Goal: Task Accomplishment & Management: Manage account settings

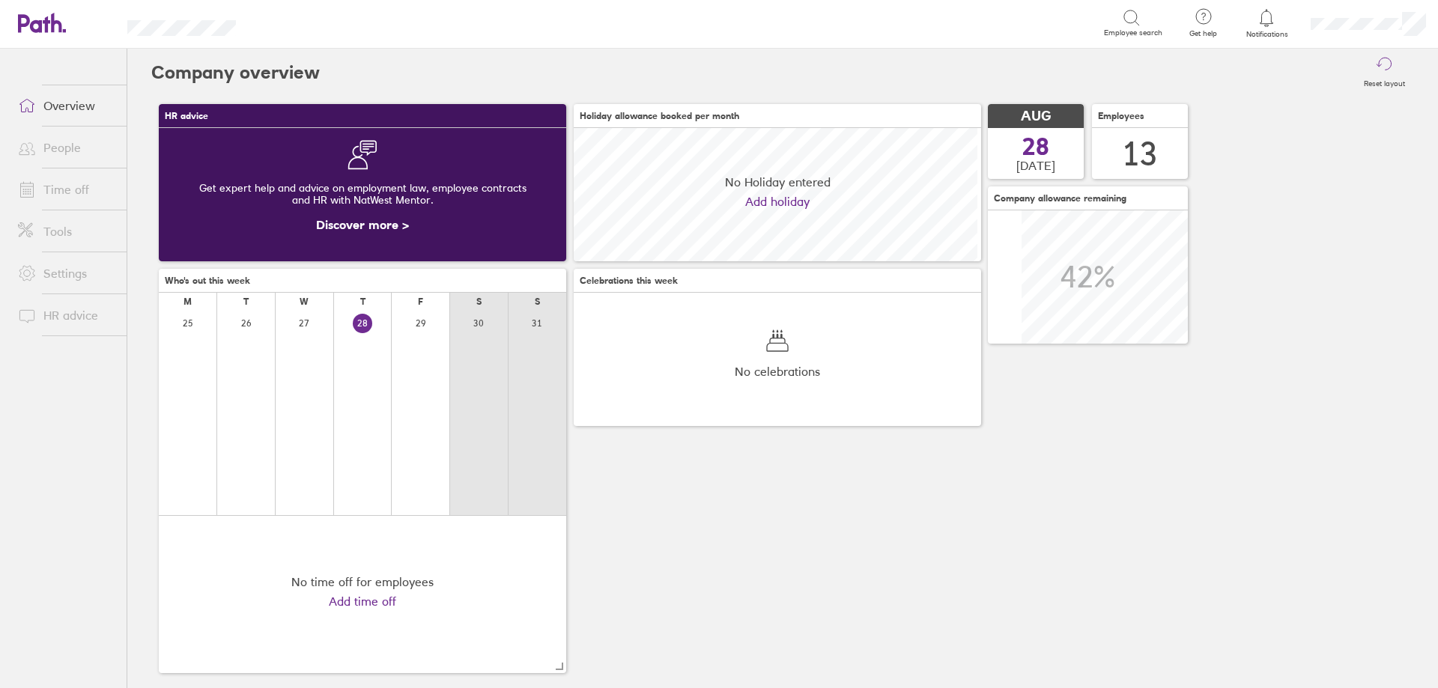
scroll to position [133, 407]
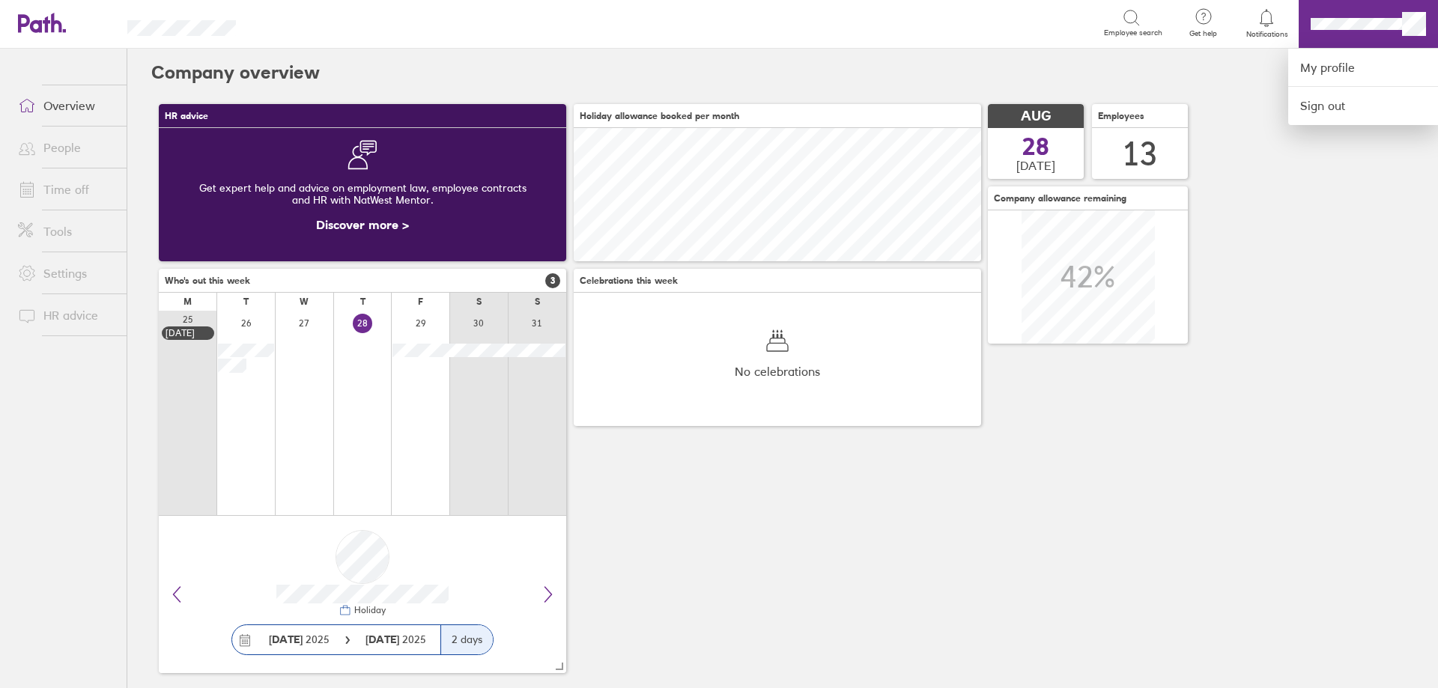
click at [938, 40] on div "Search Employee search" at bounding box center [715, 23] width 911 height 46
click at [944, 58] on div at bounding box center [719, 344] width 1438 height 688
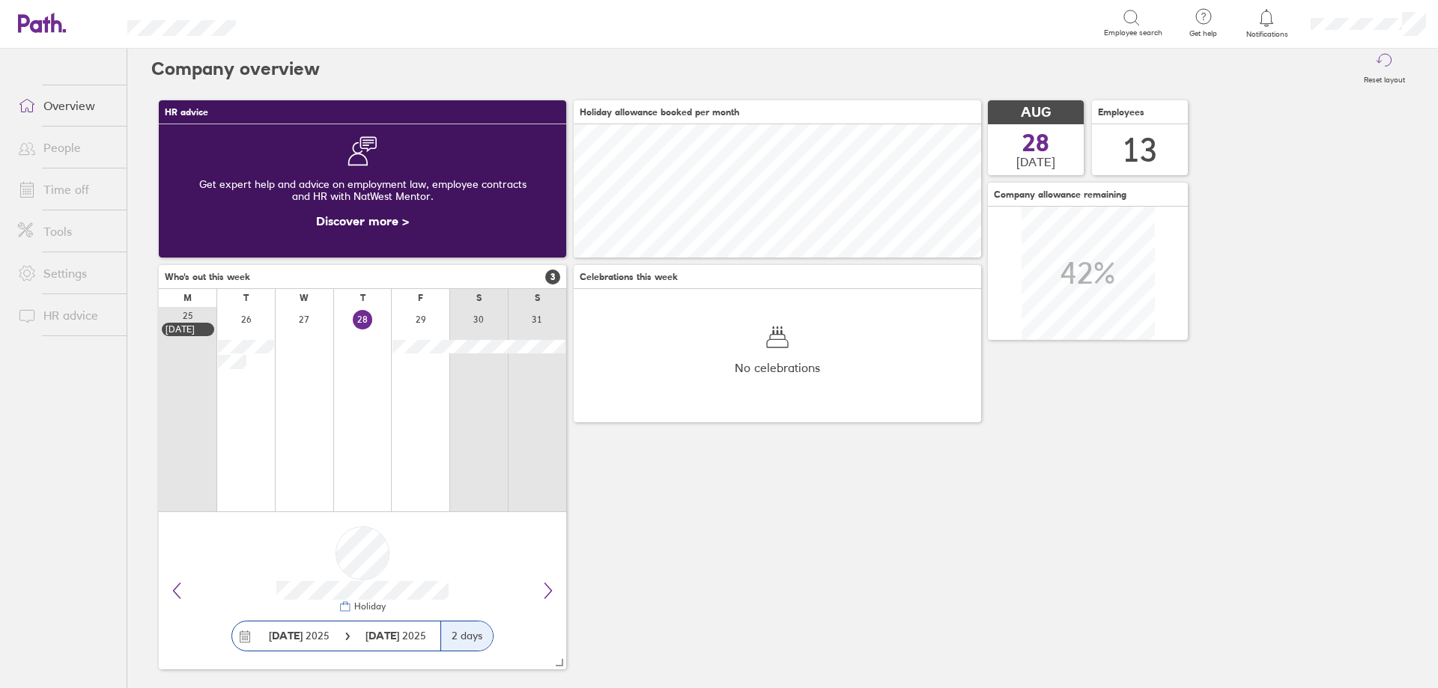
scroll to position [0, 0]
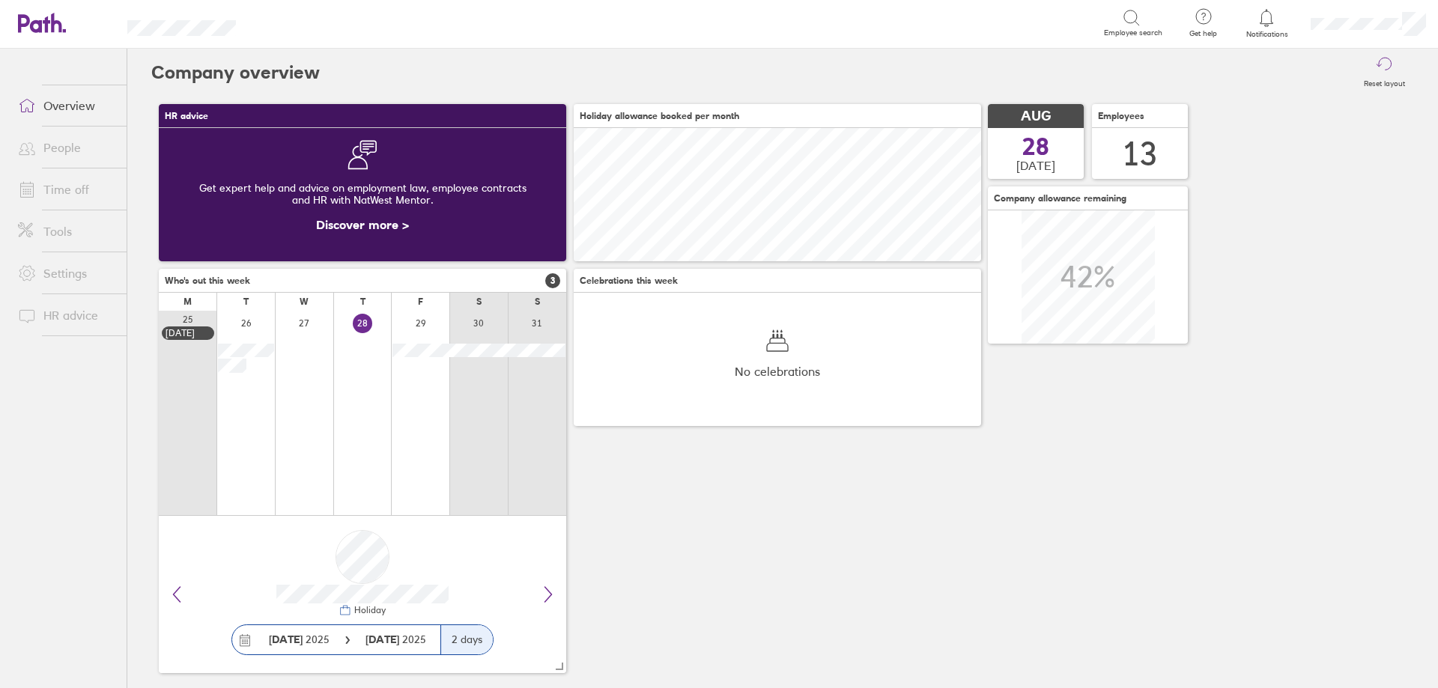
click at [85, 196] on link "Time off" at bounding box center [66, 189] width 121 height 30
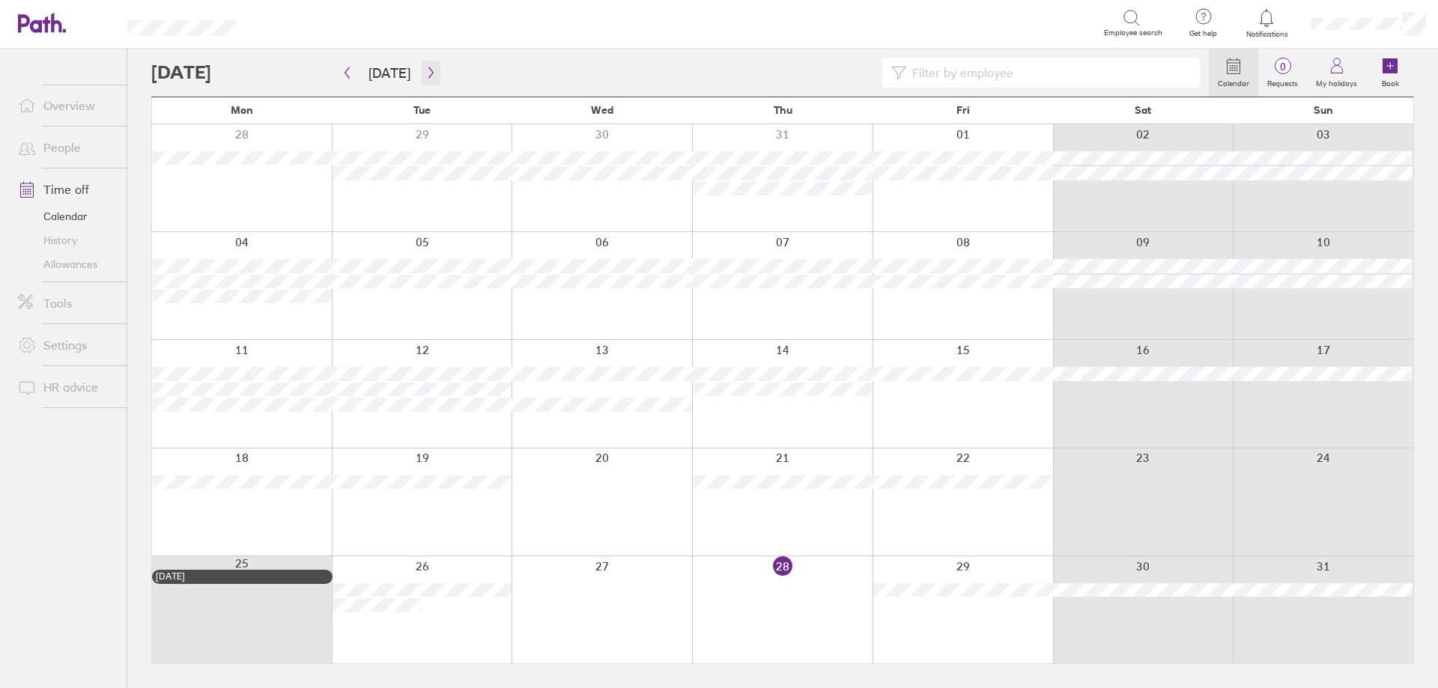
click at [422, 68] on button "button" at bounding box center [431, 73] width 19 height 25
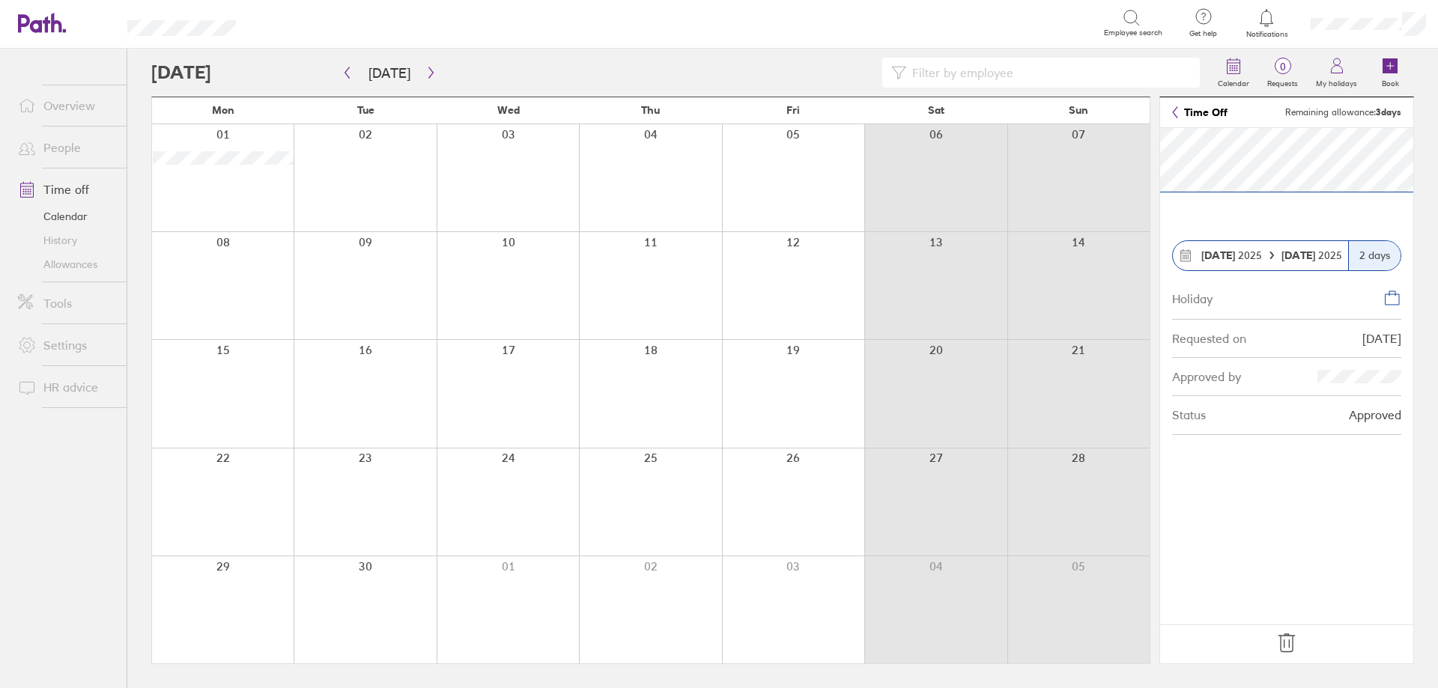
click at [1290, 649] on icon at bounding box center [1287, 643] width 24 height 24
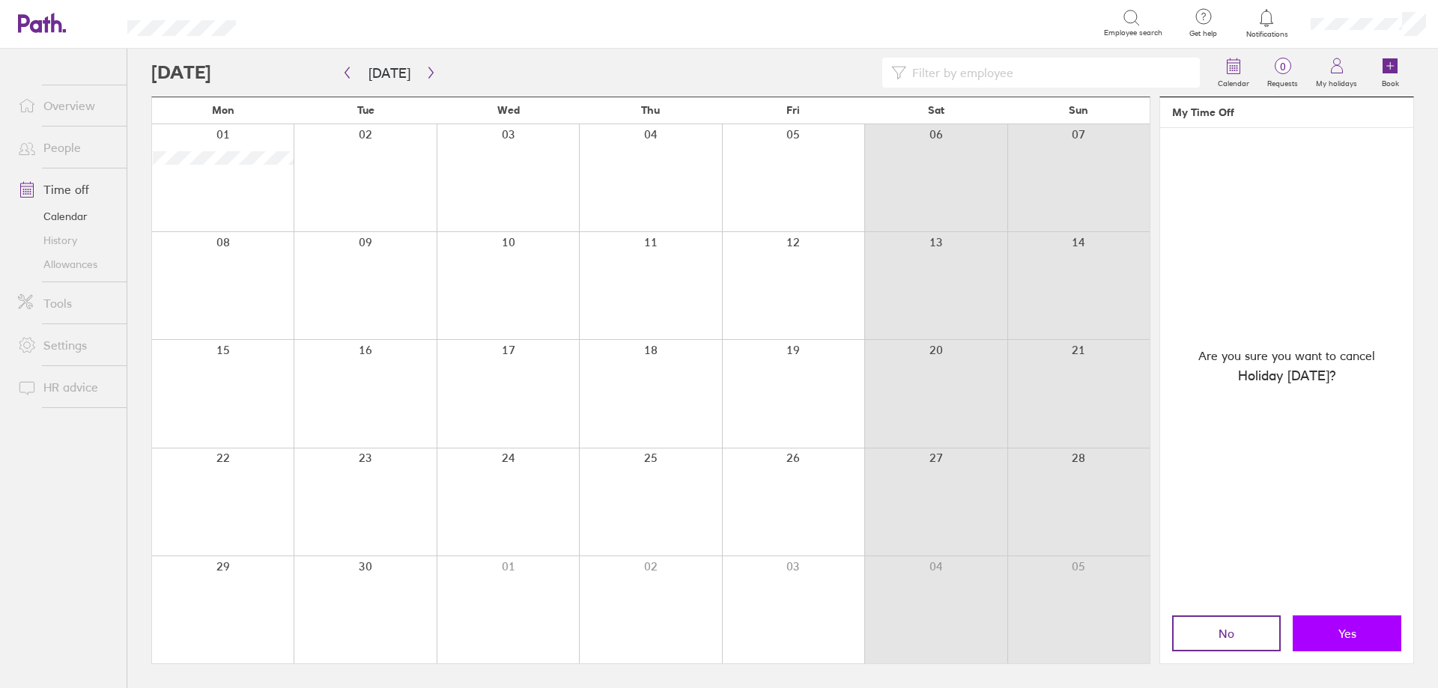
click at [1341, 637] on span "Yes" at bounding box center [1347, 633] width 18 height 13
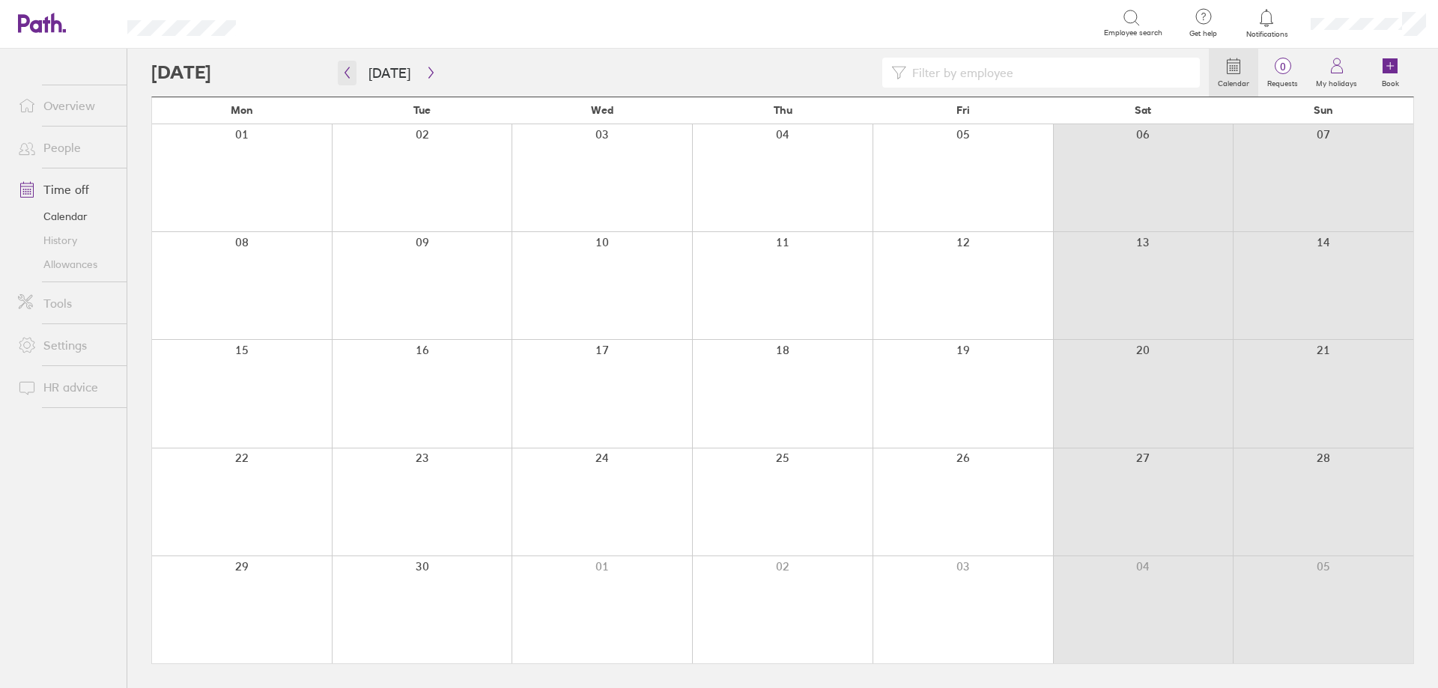
click at [350, 76] on icon "button" at bounding box center [346, 73] width 11 height 12
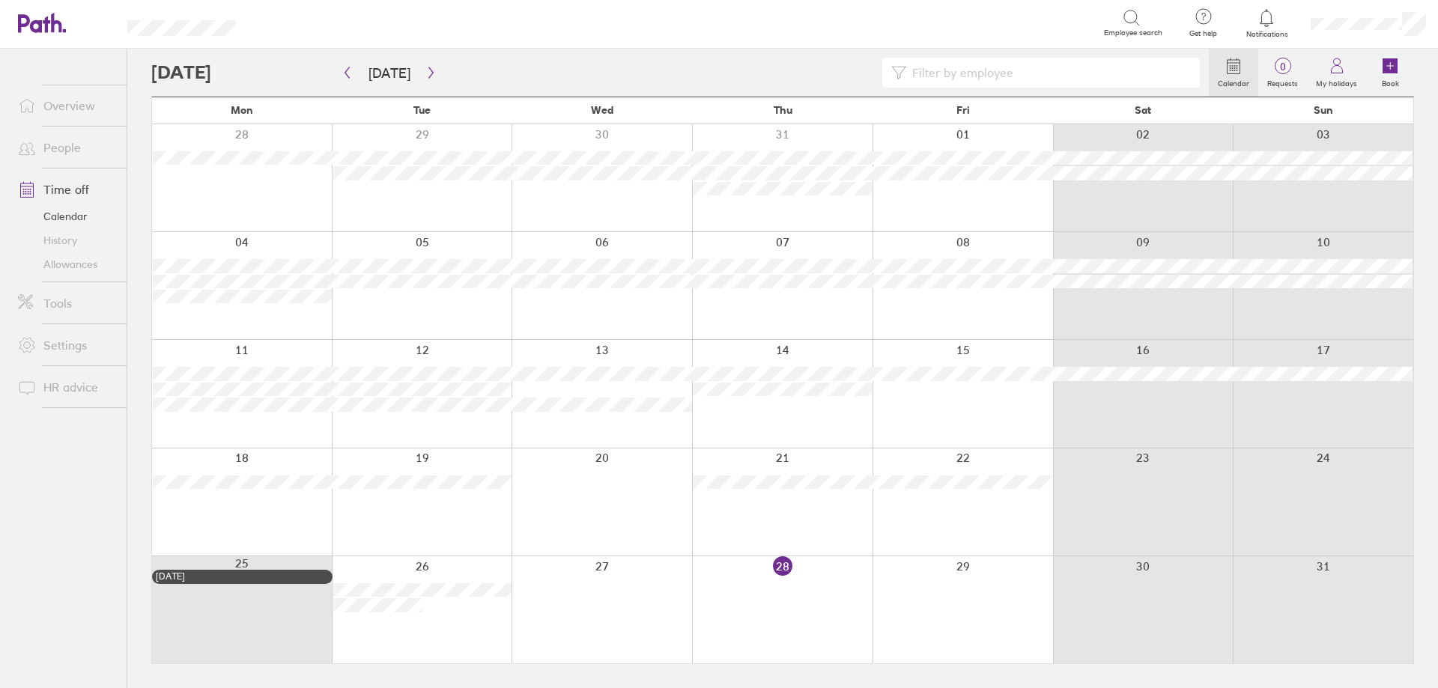
click at [965, 598] on div at bounding box center [962, 609] width 180 height 107
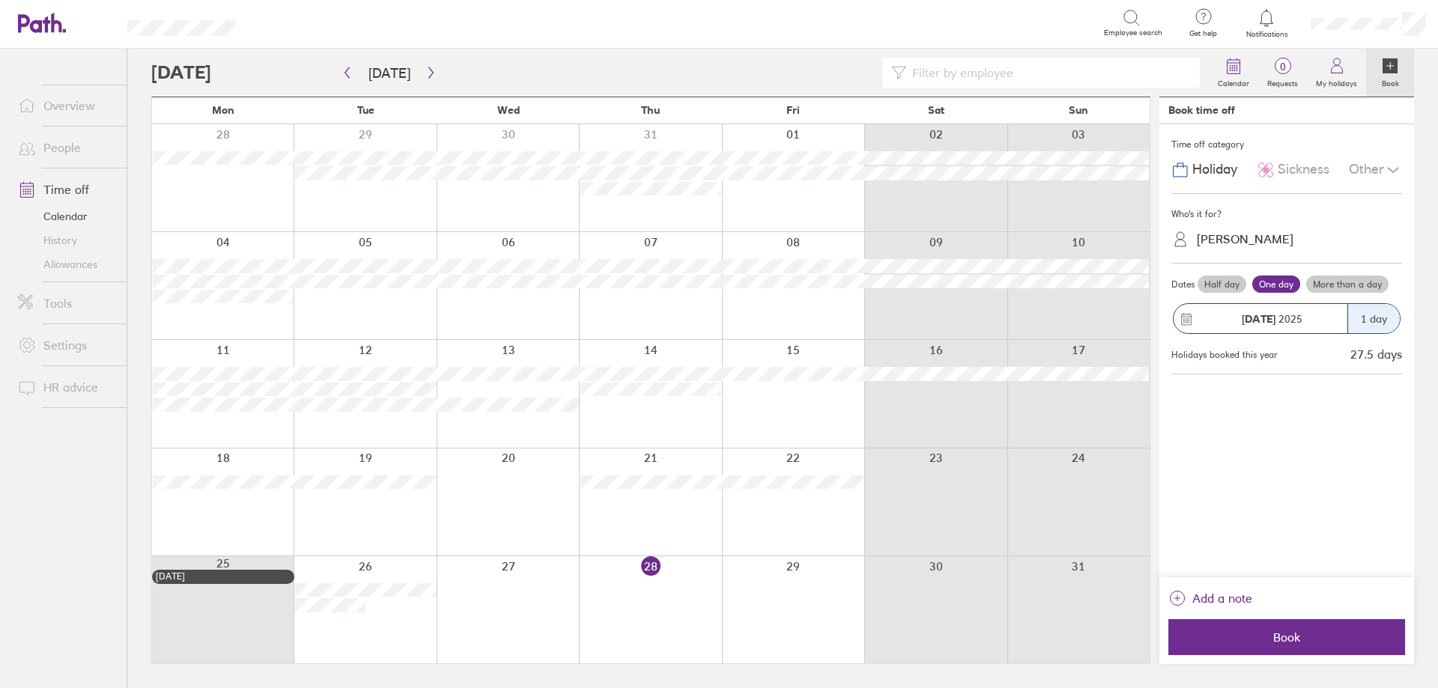
click at [1257, 257] on div "Who's it for? [PERSON_NAME]" at bounding box center [1286, 229] width 231 height 70
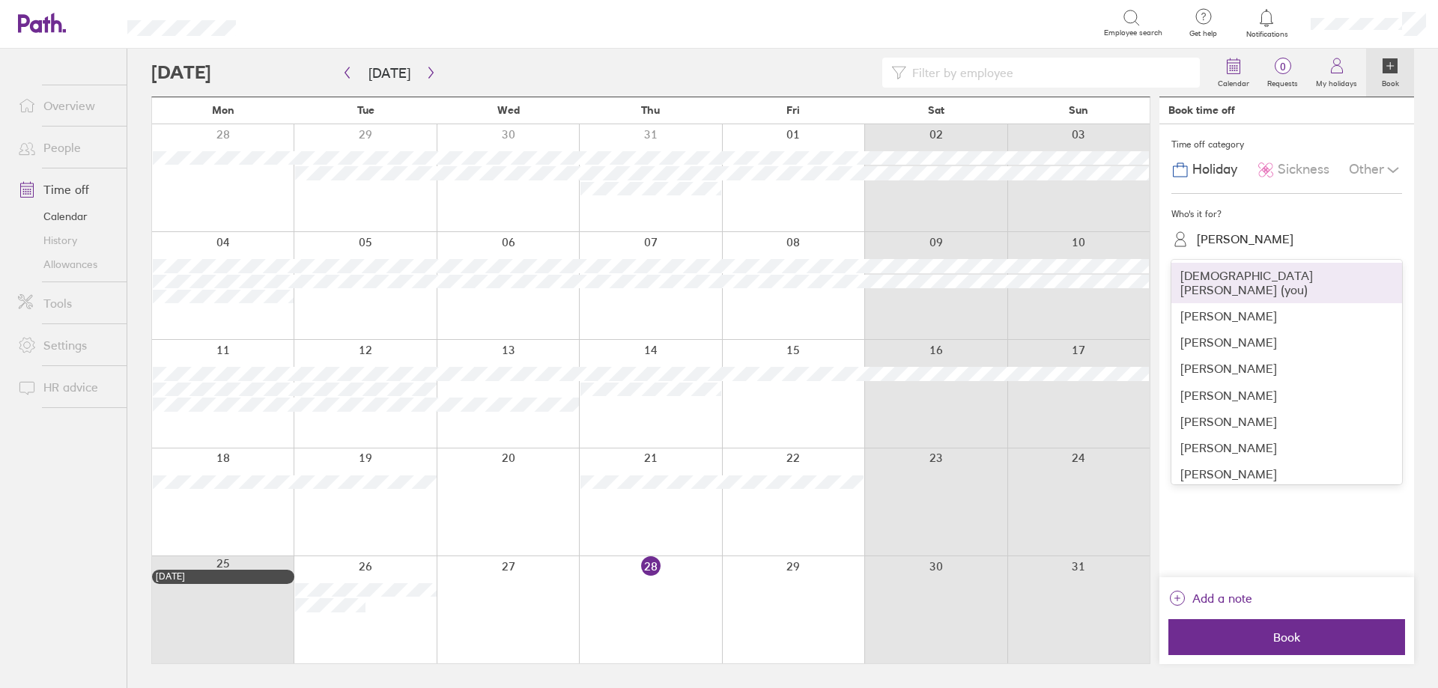
click at [1256, 245] on div "[PERSON_NAME]" at bounding box center [1245, 239] width 97 height 14
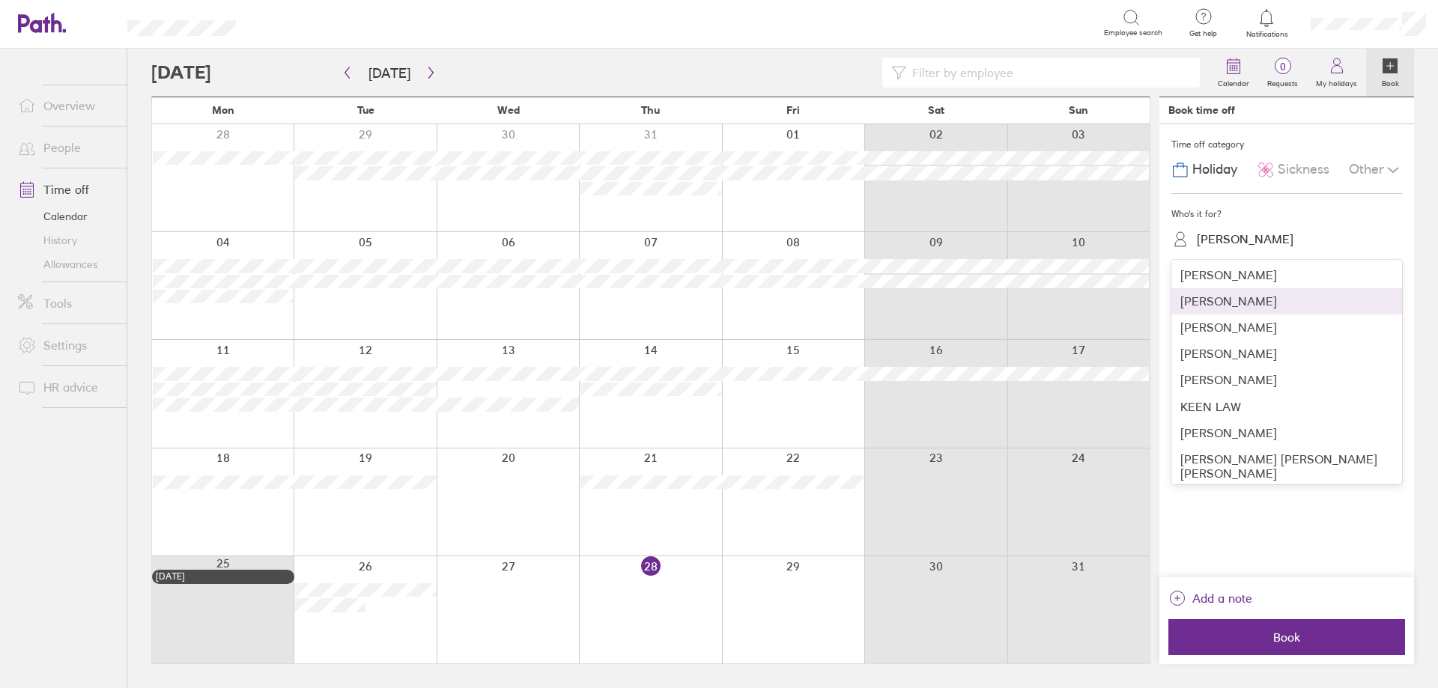
scroll to position [124, 0]
click at [1267, 443] on div "[PERSON_NAME] [PERSON_NAME] [PERSON_NAME]" at bounding box center [1286, 463] width 231 height 40
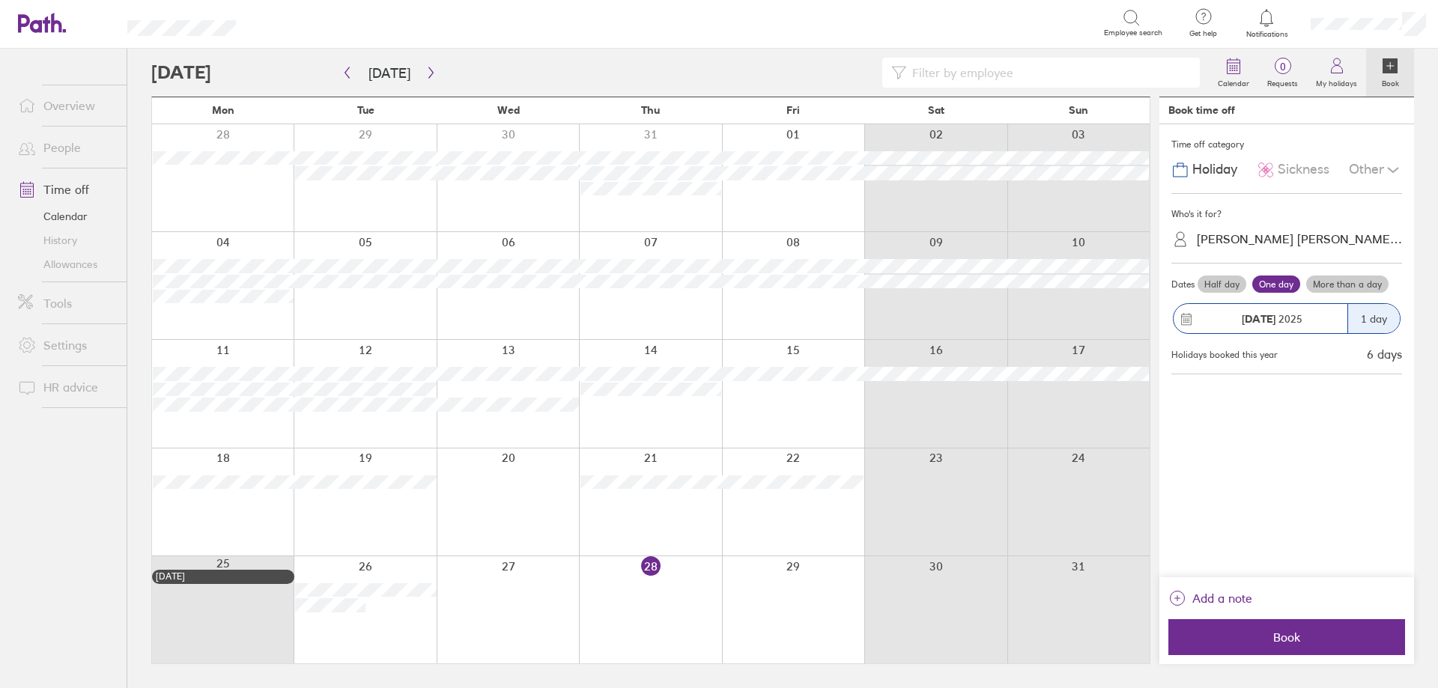
click at [1266, 282] on label "One day" at bounding box center [1276, 285] width 48 height 18
click at [0, 0] on input "One day" at bounding box center [0, 0] width 0 height 0
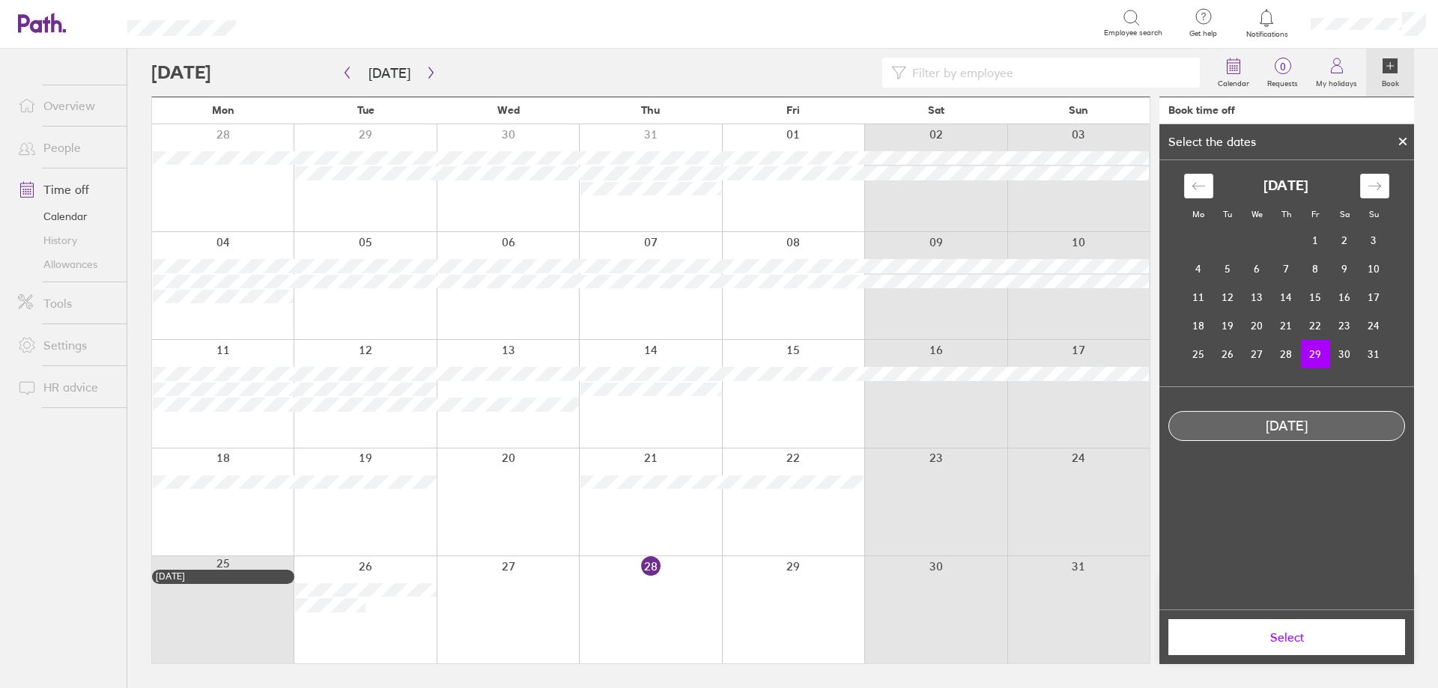
click at [1305, 635] on span "Select" at bounding box center [1287, 637] width 216 height 13
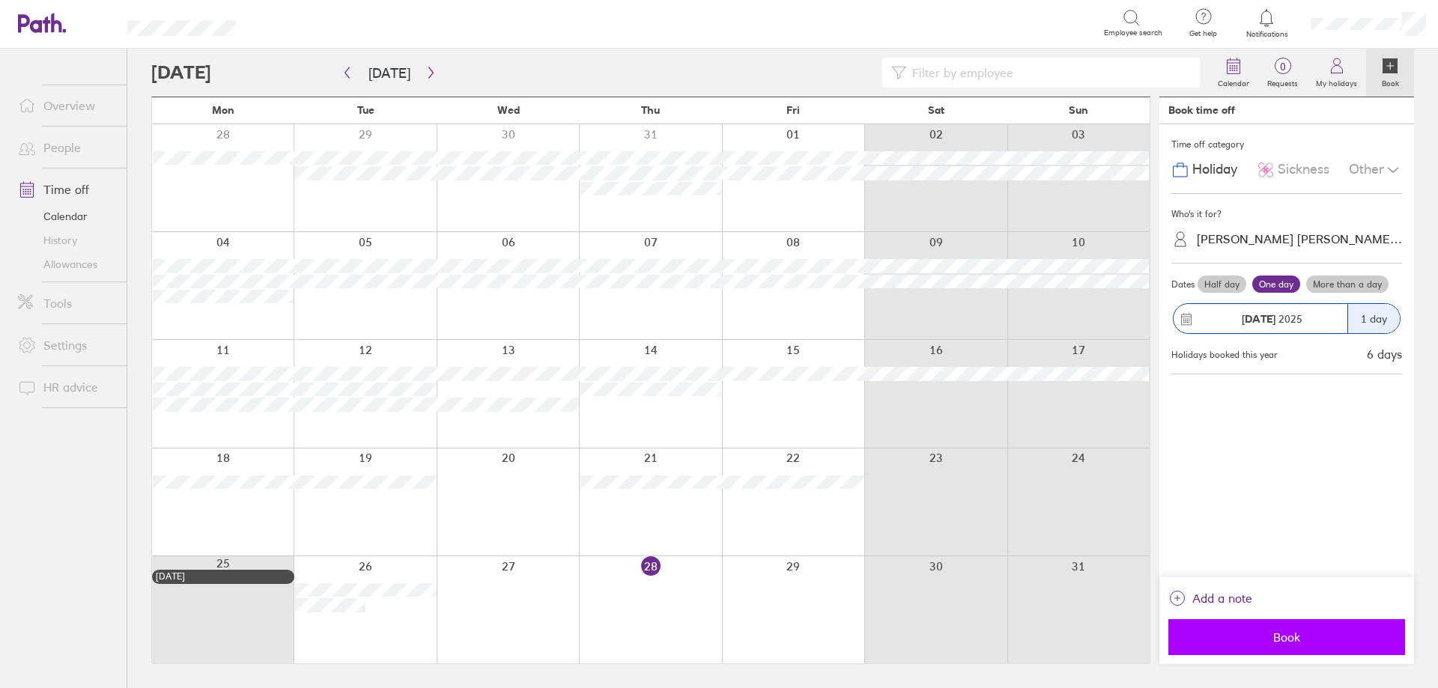
click at [1303, 634] on span "Book" at bounding box center [1287, 637] width 216 height 13
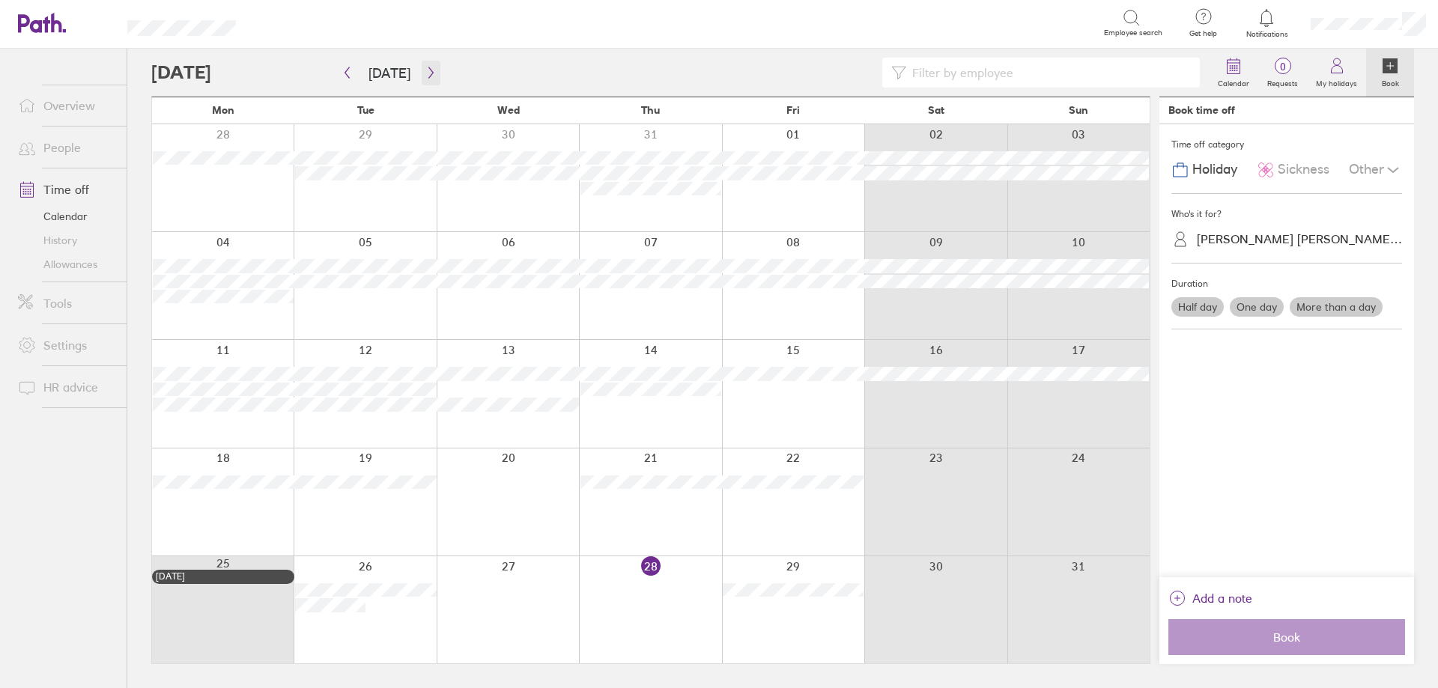
click at [425, 71] on icon "button" at bounding box center [430, 73] width 11 height 12
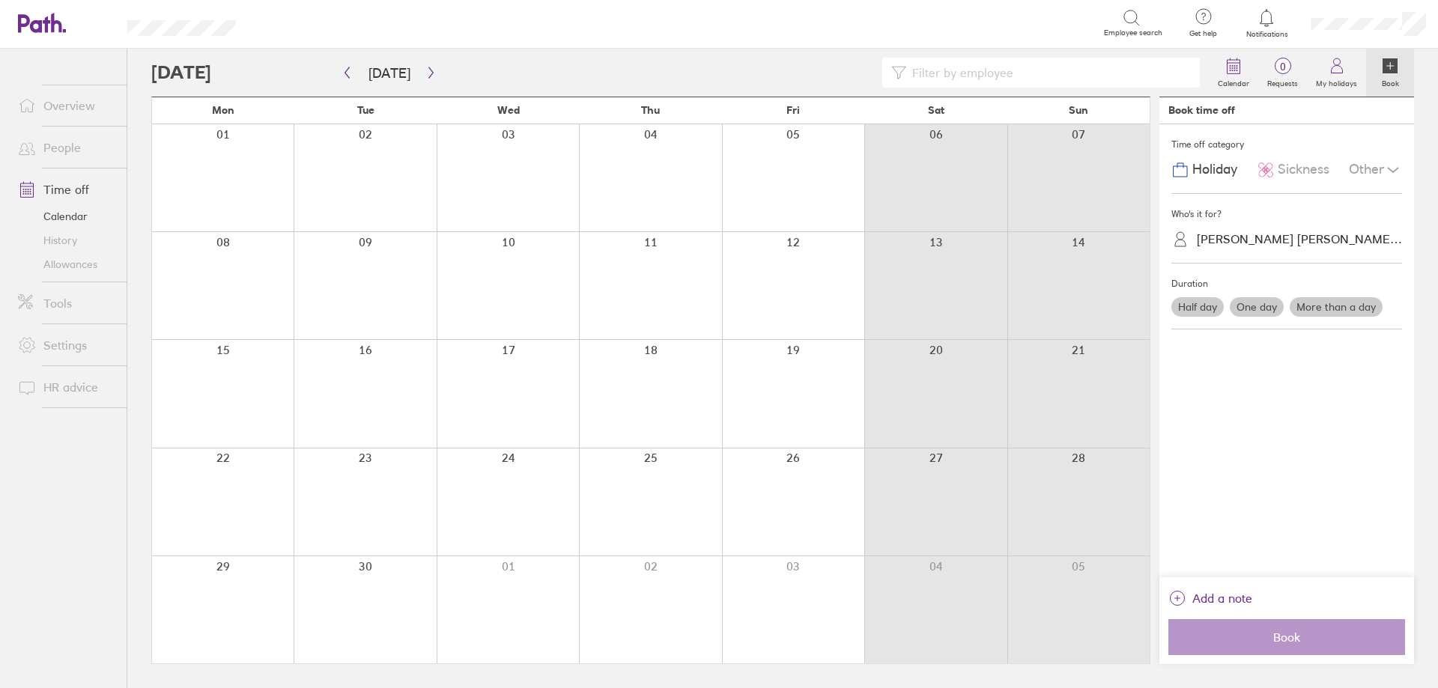
click at [947, 302] on div at bounding box center [935, 285] width 142 height 107
